Goal: Transaction & Acquisition: Purchase product/service

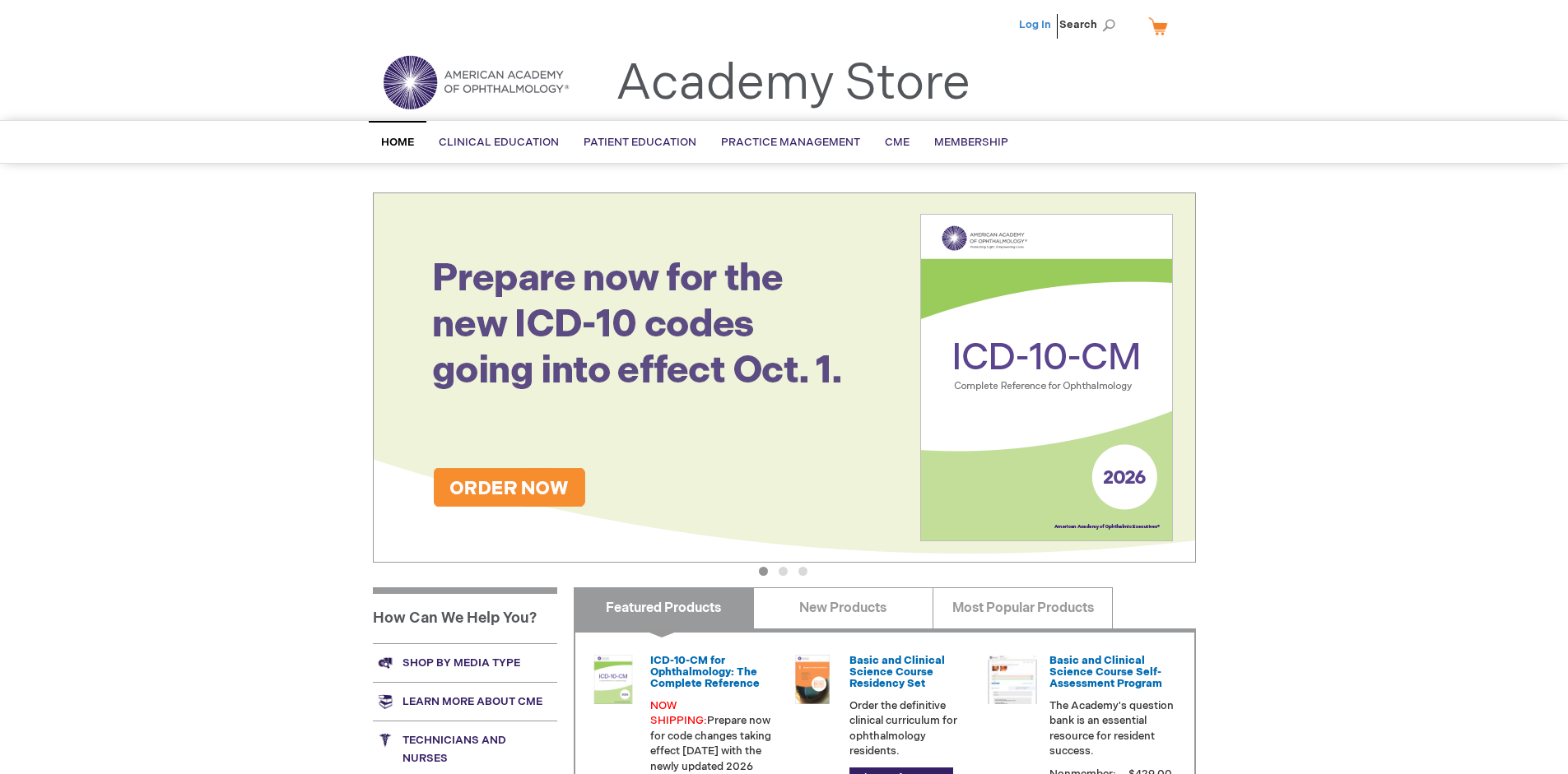
click at [1036, 25] on link "Log In" at bounding box center [1034, 24] width 32 height 13
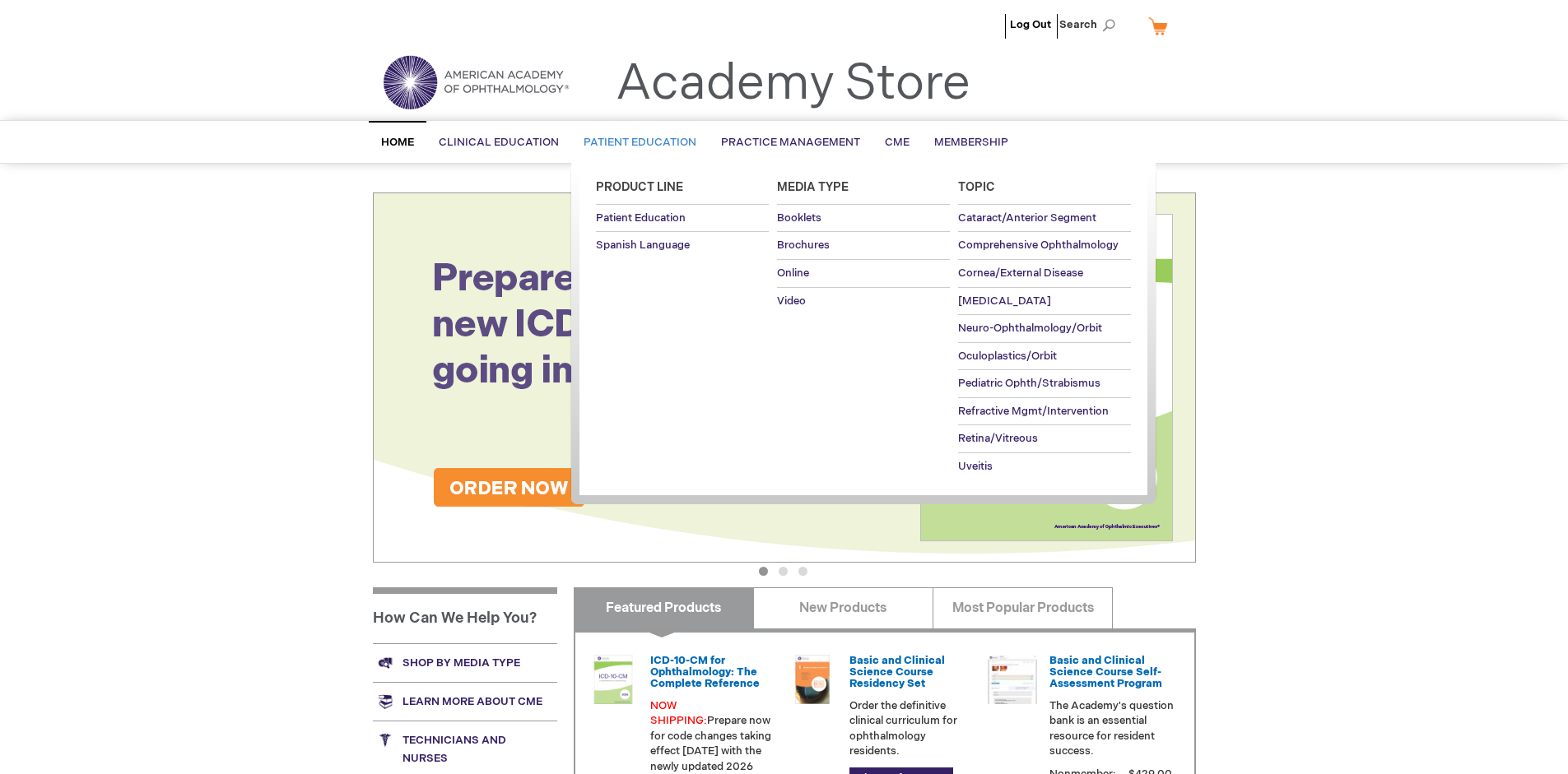
click at [636, 143] on span "Patient Education" at bounding box center [640, 142] width 112 height 13
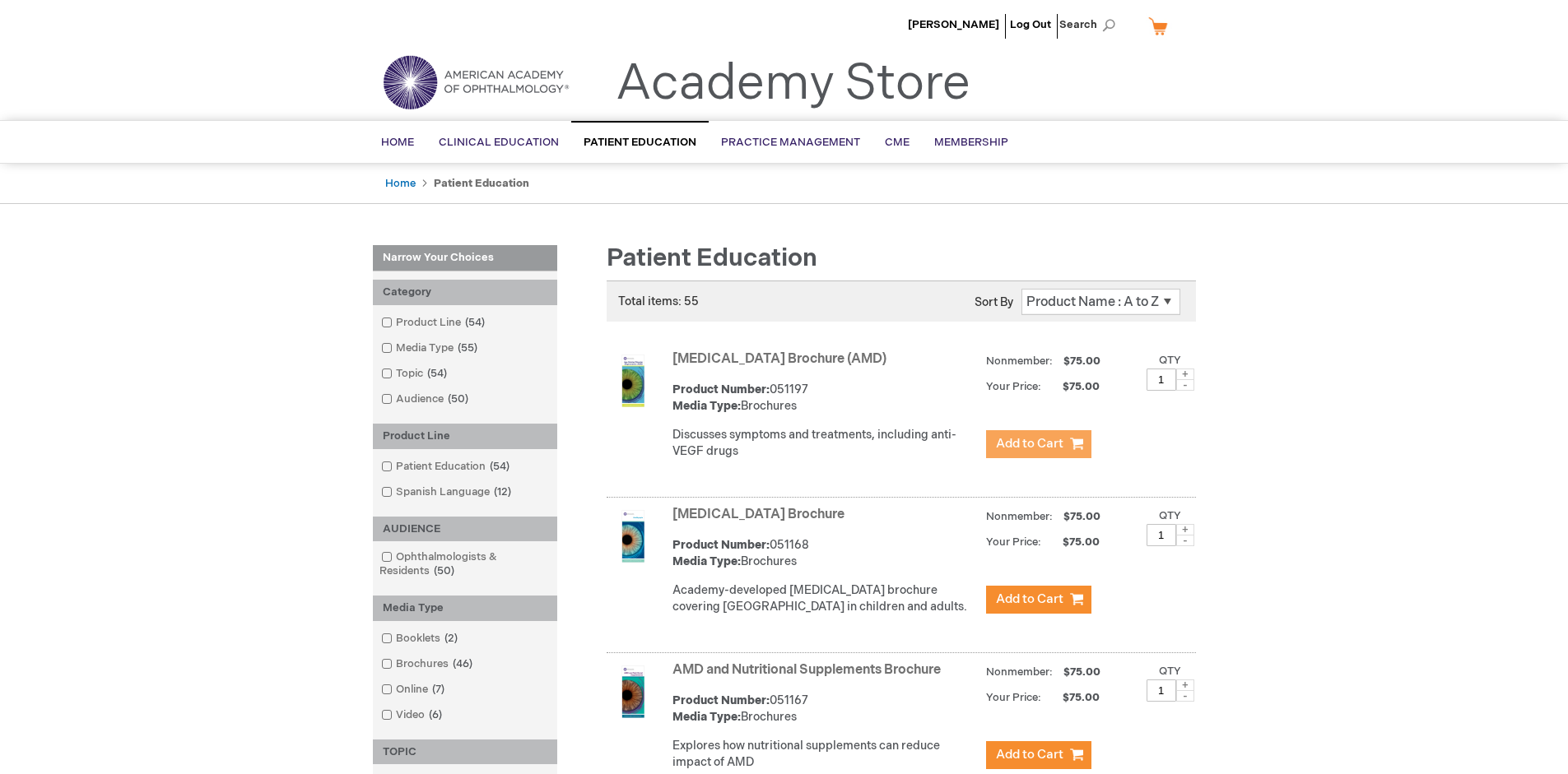
click at [1038, 445] on span "Add to Cart" at bounding box center [1029, 444] width 67 height 16
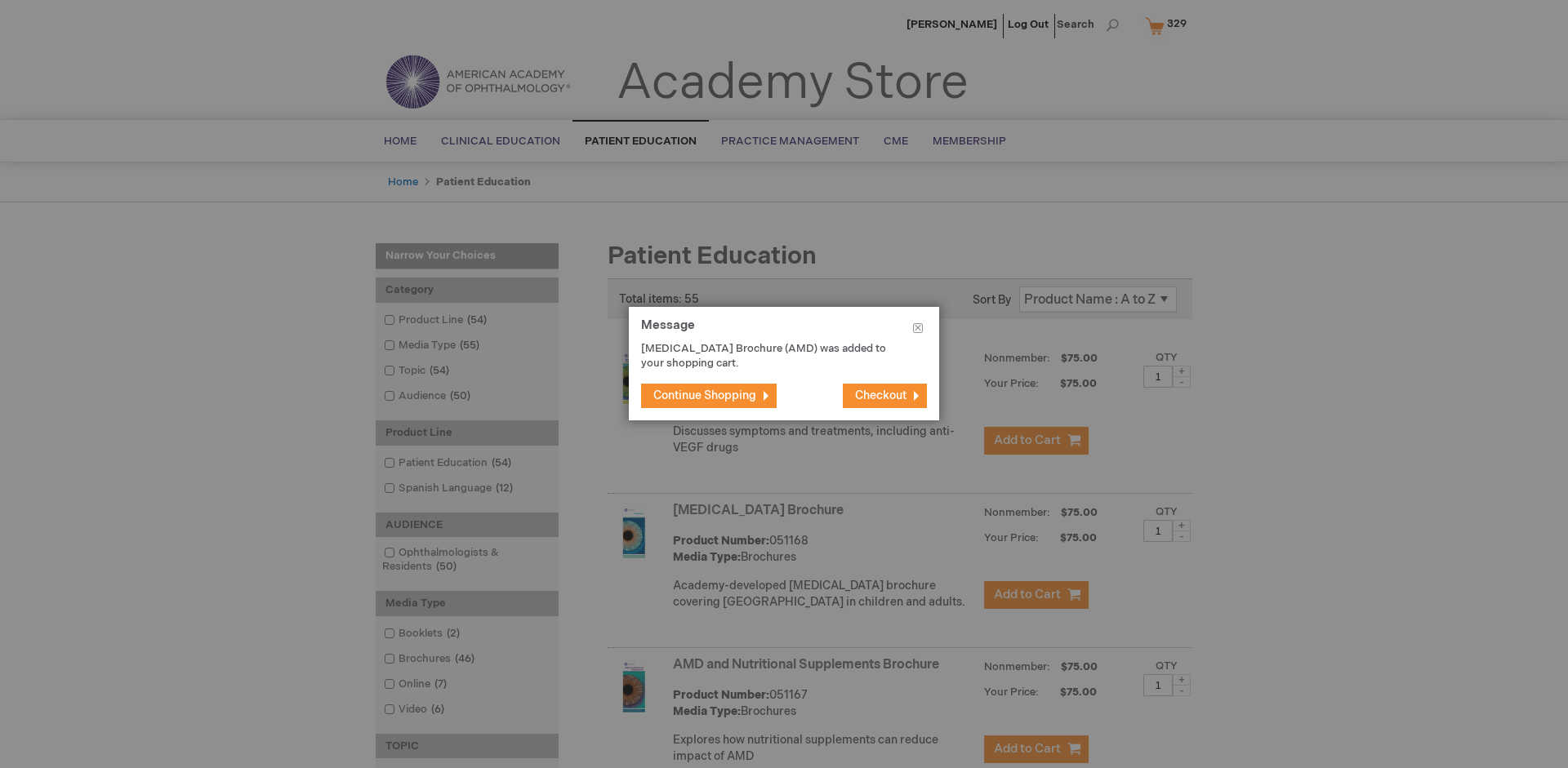
click at [705, 396] on span "Continue Shopping" at bounding box center [705, 396] width 103 height 14
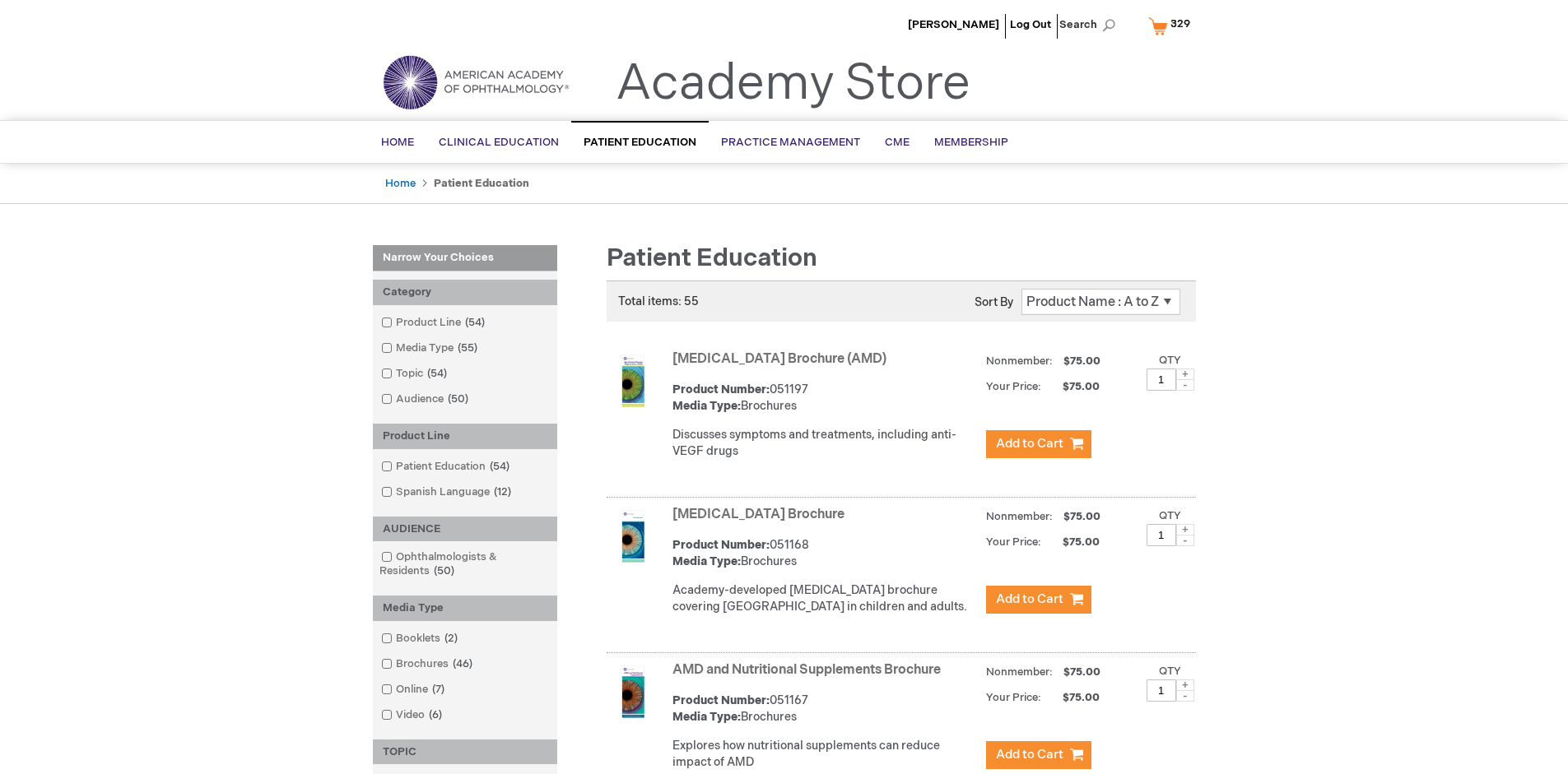
click at [810, 678] on link "AMD and Nutritional Supplements Brochure" at bounding box center [806, 670] width 268 height 16
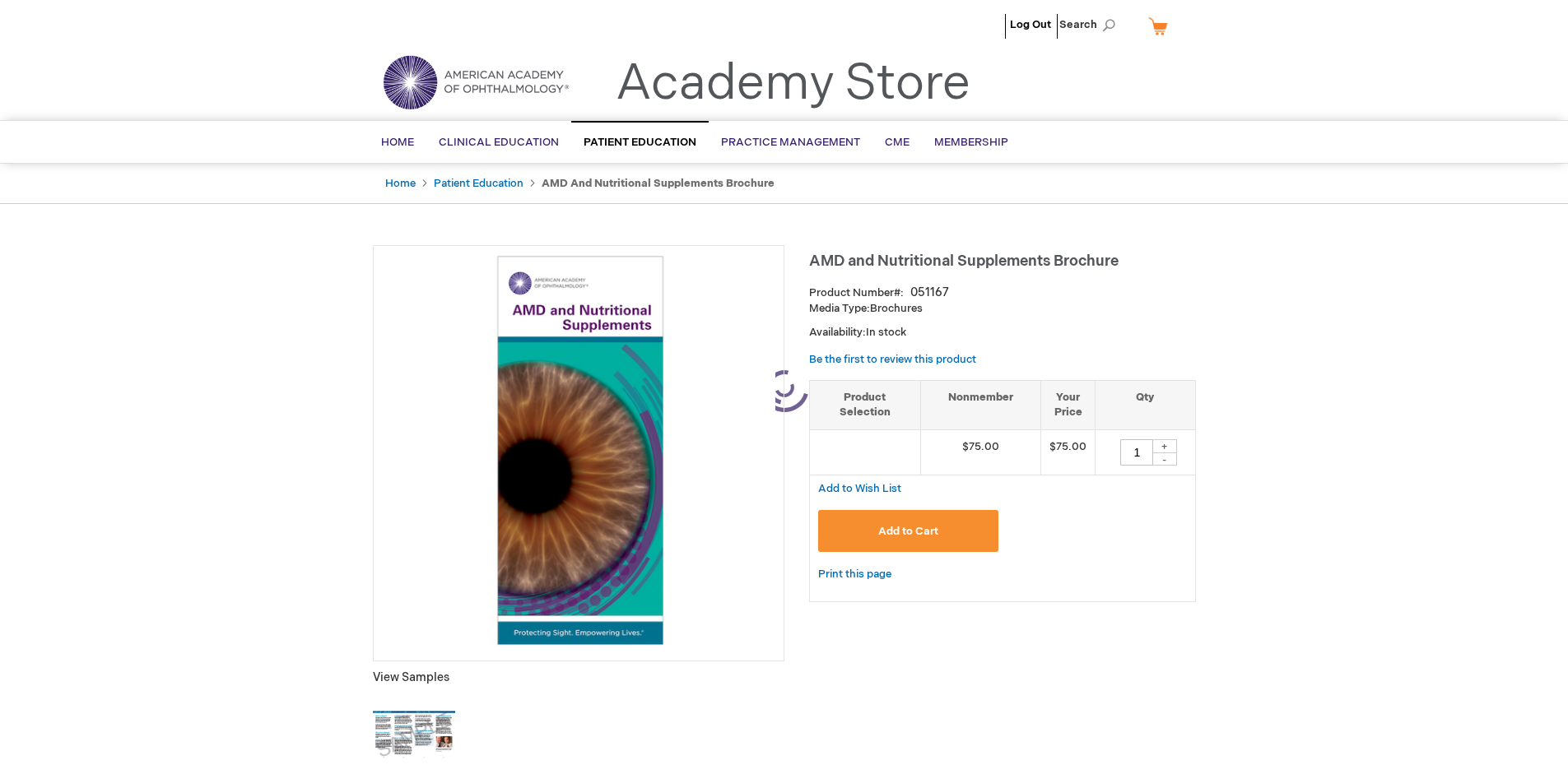
type input "1"
click at [908, 531] on span "Add to Cart" at bounding box center [907, 531] width 60 height 13
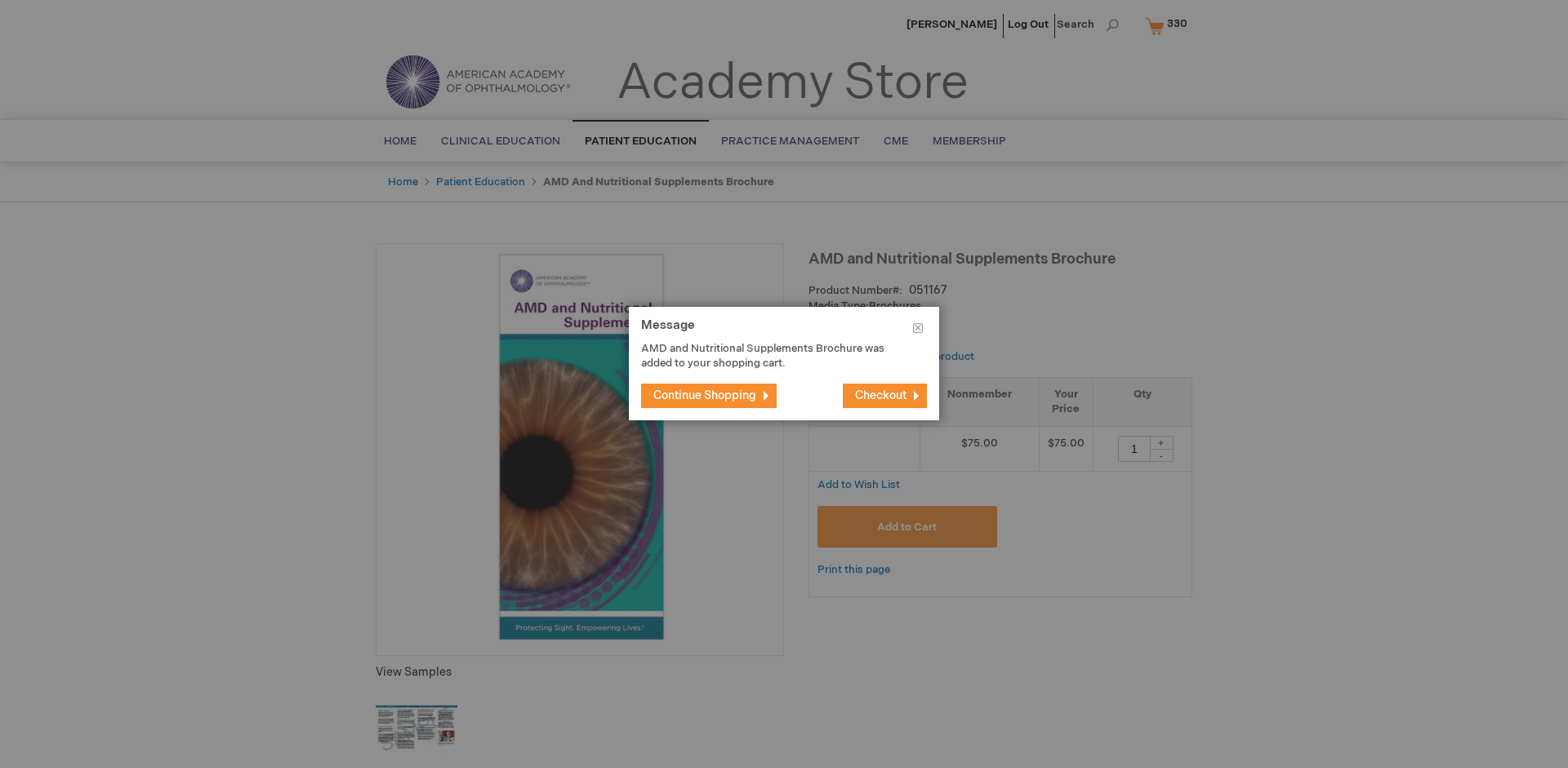
click at [705, 396] on span "Continue Shopping" at bounding box center [705, 396] width 103 height 14
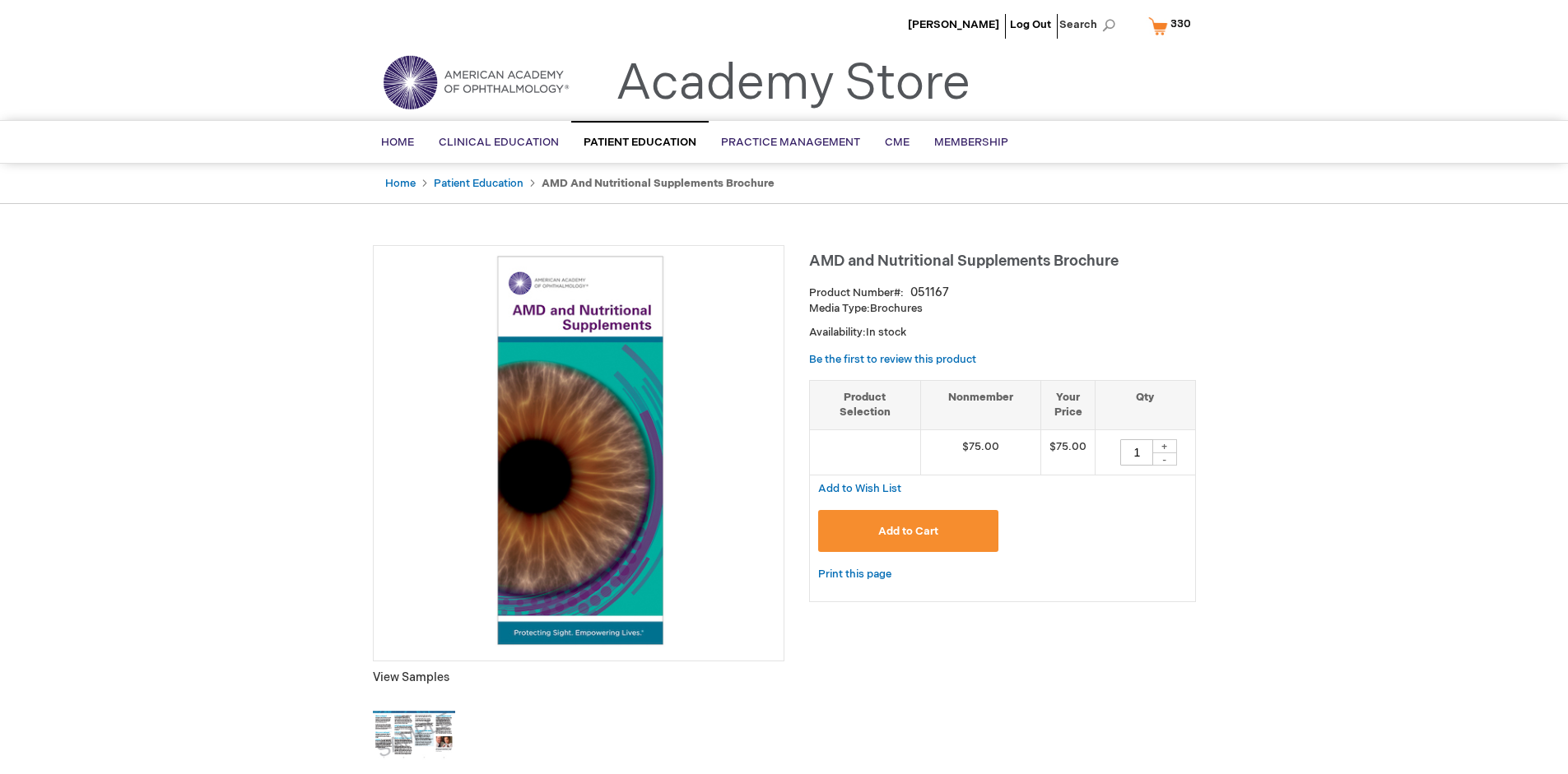
click at [1172, 25] on span "330" at bounding box center [1181, 23] width 21 height 13
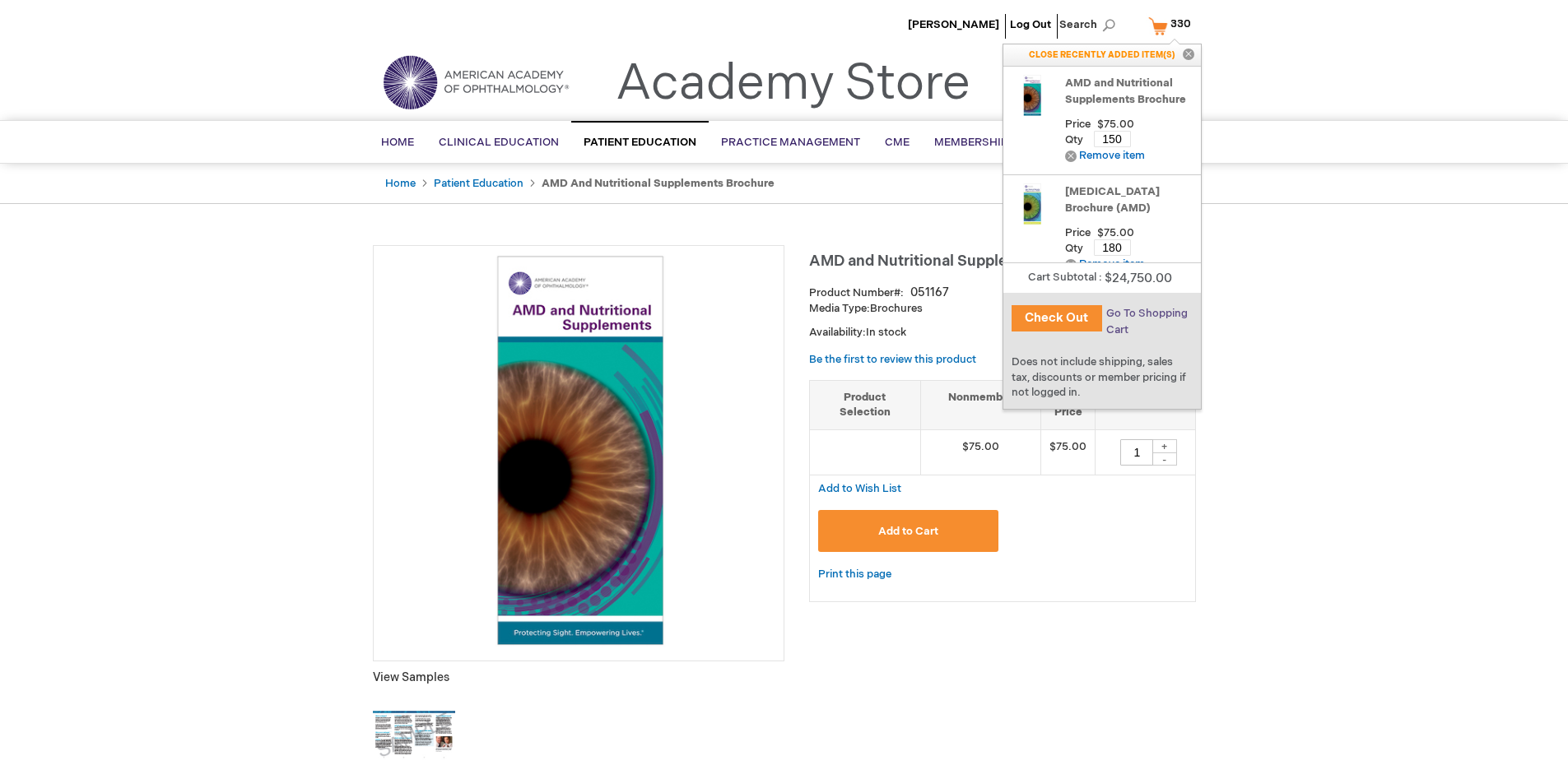
click at [1145, 314] on span "Go To Shopping Cart" at bounding box center [1147, 322] width 81 height 29
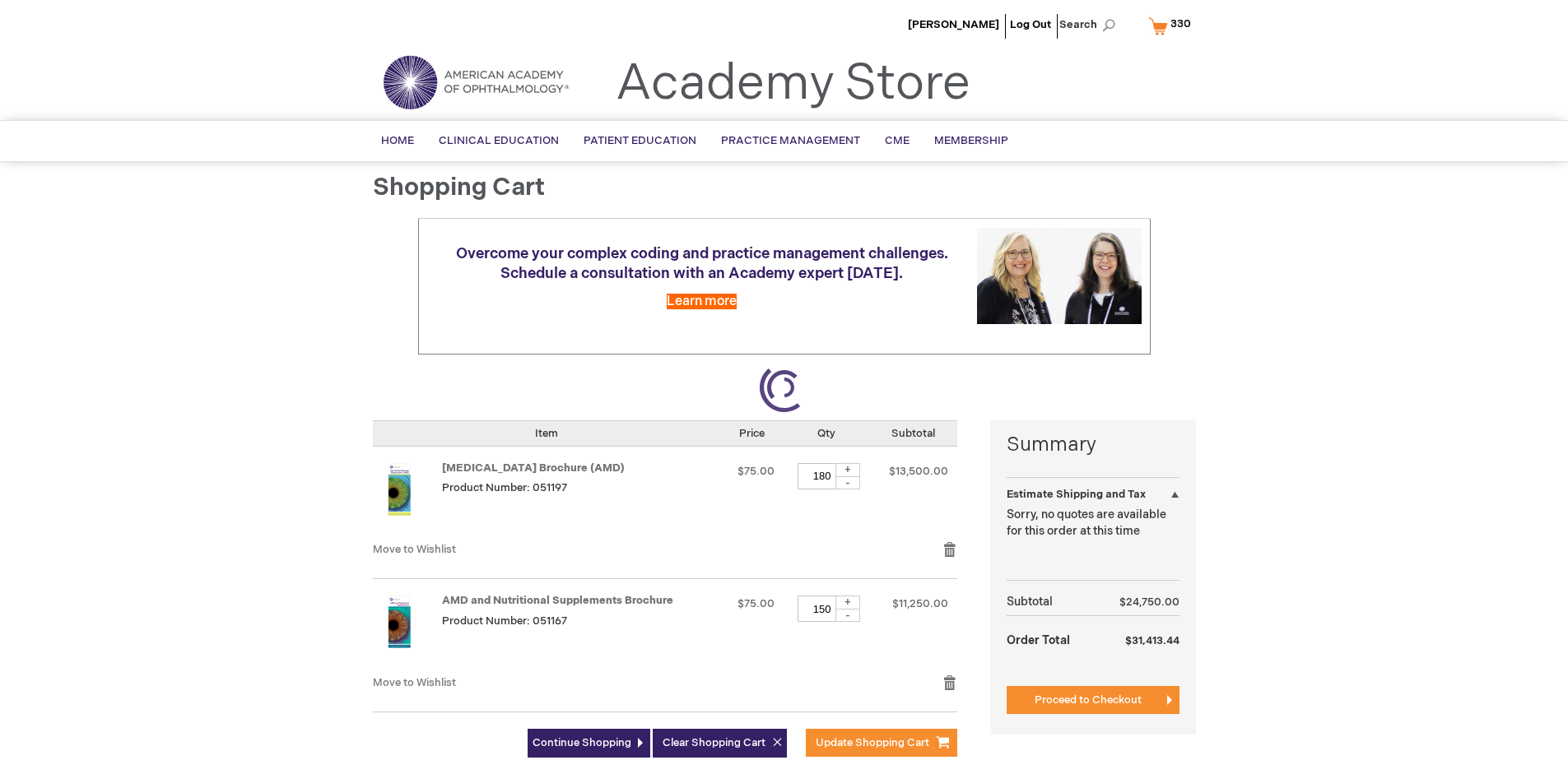
select select "US"
select select "41"
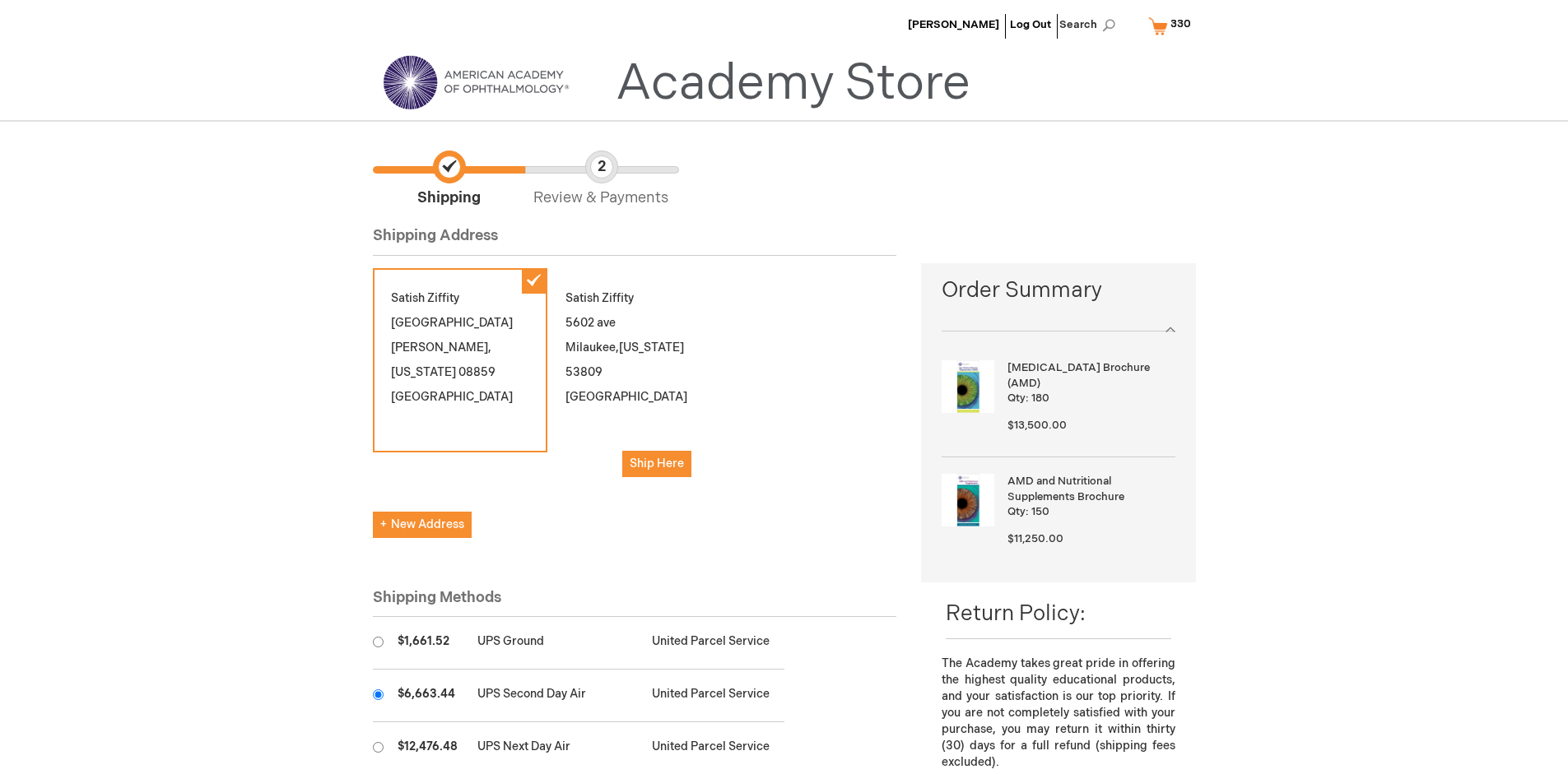
click at [378, 694] on input "radio" at bounding box center [378, 694] width 10 height 10
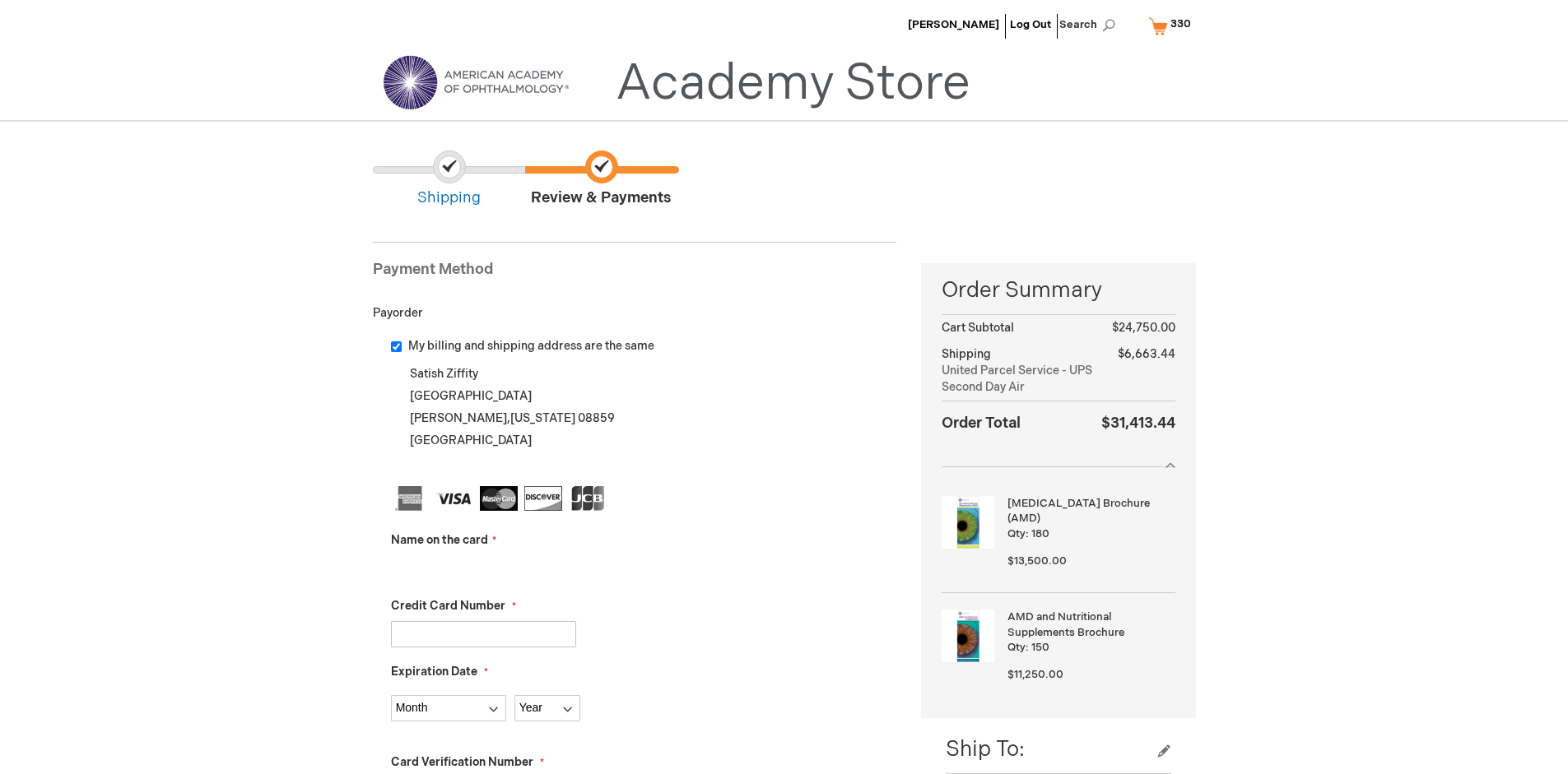
click at [483, 568] on input "Name on the card" at bounding box center [483, 568] width 185 height 26
